Goal: Information Seeking & Learning: Learn about a topic

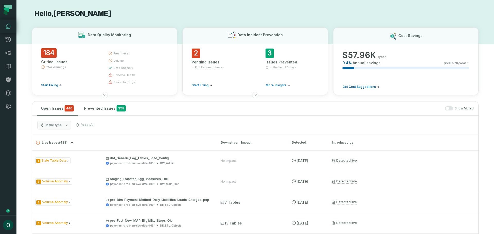
click at [9, 113] on button "button" at bounding box center [8, 164] width 16 height 103
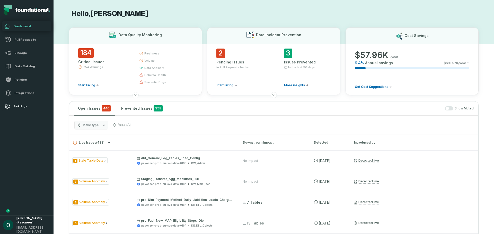
click at [9, 109] on icon at bounding box center [7, 106] width 6 height 6
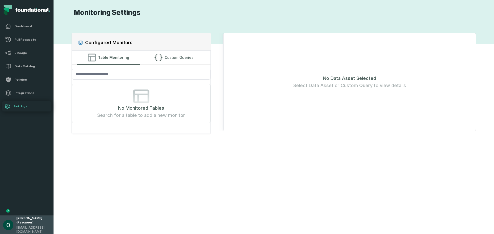
click at [32, 227] on span "[EMAIL_ADDRESS][DOMAIN_NAME]" at bounding box center [33, 230] width 34 height 8
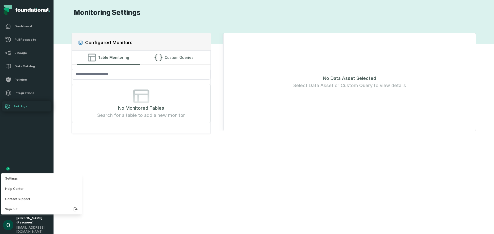
click at [148, 161] on div "Configured Monitors Table Monitoring Custom Queries No Monitored Tables Search …" at bounding box center [274, 125] width 430 height 205
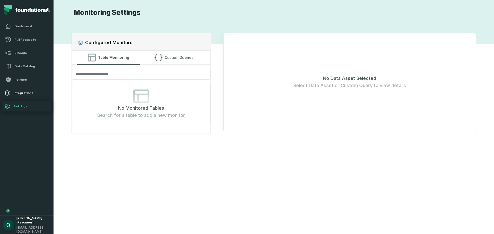
click at [25, 92] on h4 "Integrations" at bounding box center [31, 93] width 36 height 4
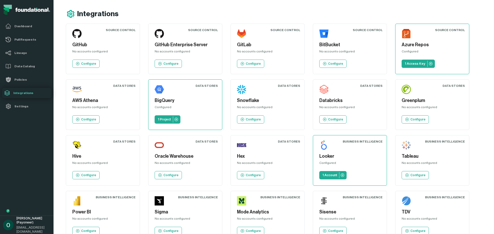
click at [436, 48] on h5 "Azure Repos" at bounding box center [432, 44] width 61 height 7
click at [24, 66] on h4 "Data Catalog" at bounding box center [31, 66] width 36 height 4
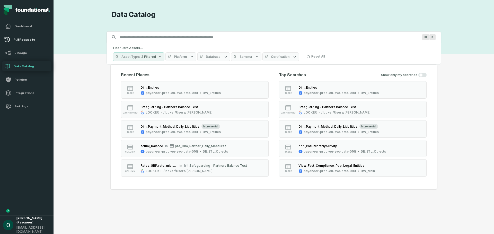
click at [23, 39] on h4 "Pull Requests" at bounding box center [31, 40] width 36 height 4
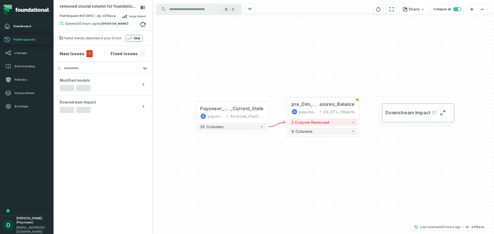
click at [25, 29] on link "Dashboard" at bounding box center [26, 26] width 49 height 10
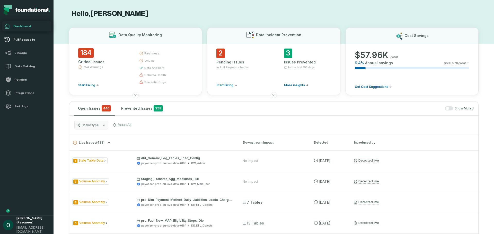
click at [31, 40] on h4 "Pull Requests" at bounding box center [31, 40] width 36 height 4
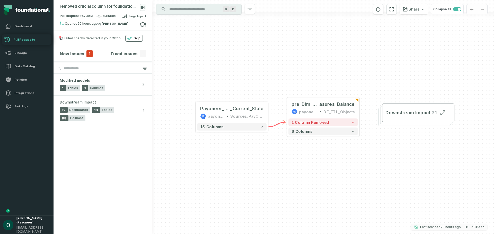
click at [458, 228] on relative-time "[DATE] 4:45:41 PM" at bounding box center [450, 227] width 20 height 4
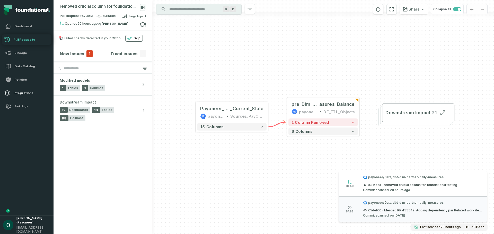
click at [30, 93] on h4 "Integrations" at bounding box center [31, 93] width 36 height 4
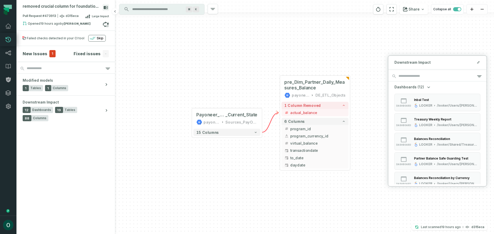
click at [43, 58] on section "New Issues 1 Fixed issues -" at bounding box center [65, 53] width 99 height 15
click at [43, 54] on h4 "New Issues" at bounding box center [35, 54] width 25 height 6
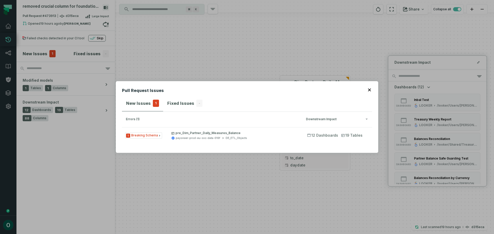
click at [370, 92] on icon "button" at bounding box center [369, 89] width 3 height 3
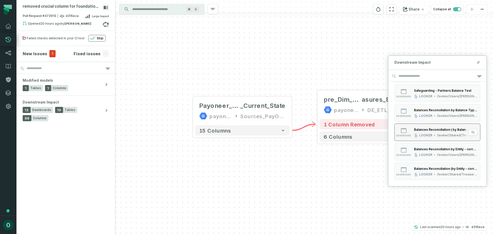
scroll to position [154, 0]
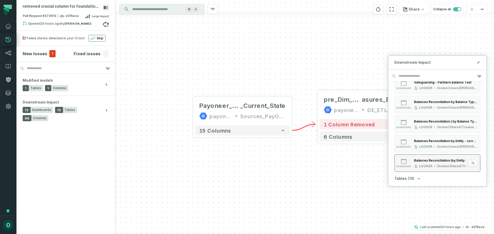
click at [431, 163] on div "Balances Reconciliation (by Entity - correct to Company Timezone) LOOKER /looke…" at bounding box center [445, 163] width 67 height 10
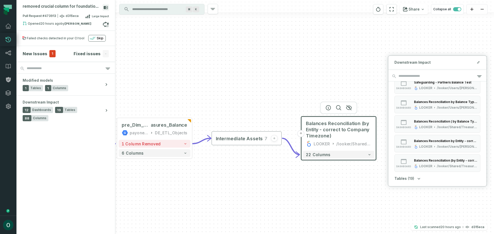
drag, startPoint x: 284, startPoint y: 200, endPoint x: 277, endPoint y: 169, distance: 31.4
click at [277, 169] on div "+ pre_Dim_Partner_Daily_Me asures_Balance payoneer-prod-eu-svc-data-016f DE_ETL…" at bounding box center [304, 117] width 379 height 234
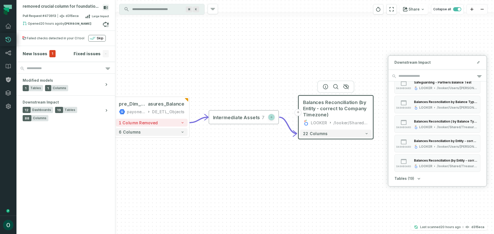
click at [260, 117] on span "7" at bounding box center [262, 117] width 5 height 6
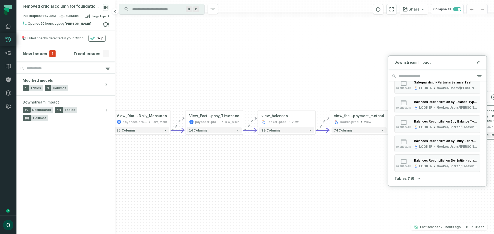
drag, startPoint x: 242, startPoint y: 149, endPoint x: 97, endPoint y: 180, distance: 147.9
click at [97, 180] on div "removed crucial column for foundational testing Pull Request #473913 d315eca La…" at bounding box center [254, 117] width 477 height 234
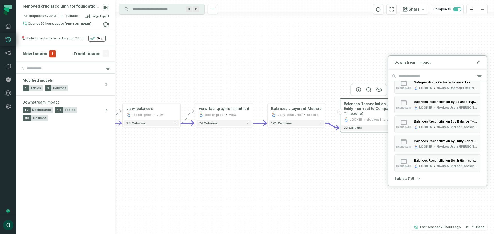
drag, startPoint x: 354, startPoint y: 180, endPoint x: 435, endPoint y: 182, distance: 80.5
click at [421, 178] on div "removed crucial column for foundational testing Pull Request #473913 d315eca La…" at bounding box center [254, 117] width 477 height 234
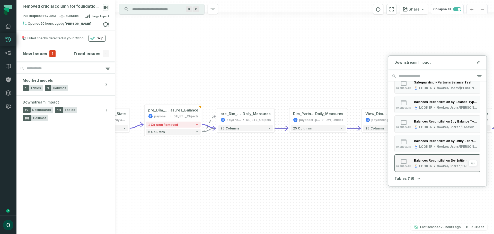
drag, startPoint x: 244, startPoint y: 167, endPoint x: 426, endPoint y: 167, distance: 182.1
click at [426, 167] on div "removed crucial column for foundational testing Pull Request #473913 d315eca La…" at bounding box center [254, 117] width 477 height 234
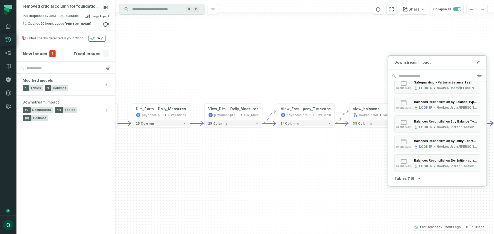
drag, startPoint x: 316, startPoint y: 173, endPoint x: 144, endPoint y: 170, distance: 171.9
click at [144, 170] on div "+ pre_Dim_Partner_Daily_Me asures_Balance payoneer-prod-eu-svc-data-016f DE_ETL…" at bounding box center [304, 117] width 379 height 234
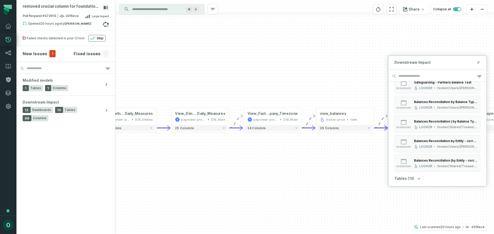
drag, startPoint x: 312, startPoint y: 161, endPoint x: 293, endPoint y: 165, distance: 19.1
click at [295, 164] on div "+ pre_Dim_Partner_Daily_Me asures_Balance payoneer-prod-eu-svc-data-016f DE_ETL…" at bounding box center [304, 117] width 379 height 234
